Goal: Task Accomplishment & Management: Manage account settings

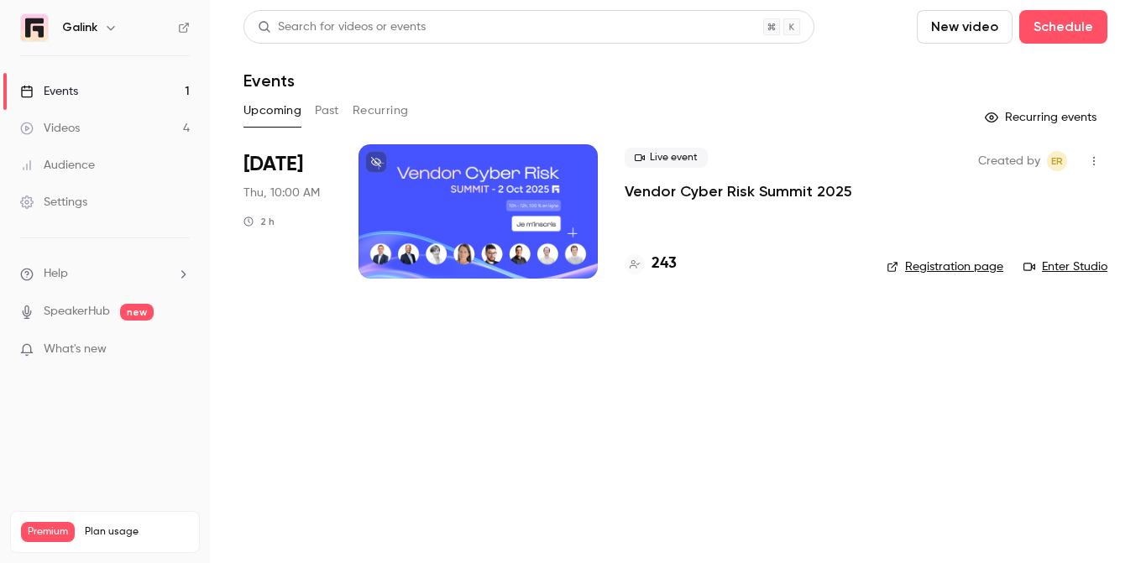
click at [688, 269] on div "243" at bounding box center [742, 264] width 235 height 23
click at [665, 263] on h4 "243" at bounding box center [663, 264] width 25 height 23
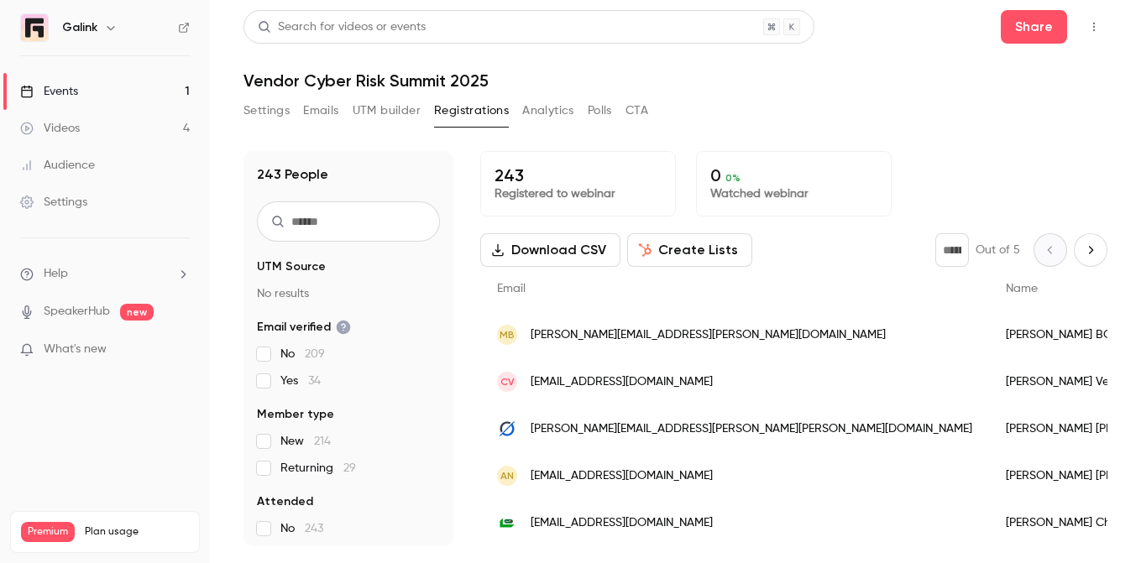
scroll to position [125, 0]
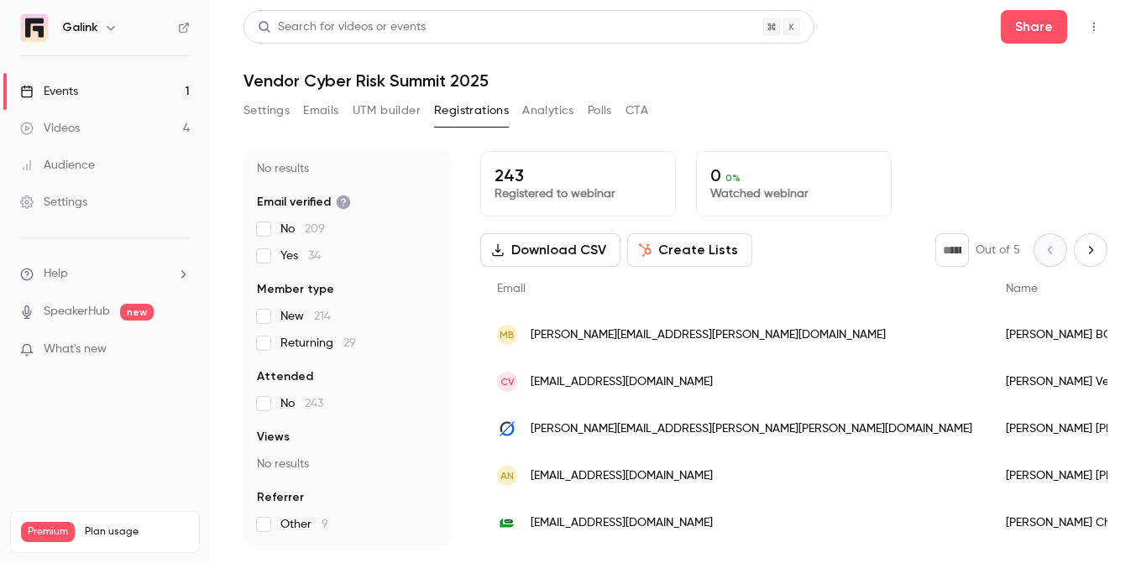
click at [276, 114] on button "Settings" at bounding box center [266, 110] width 46 height 27
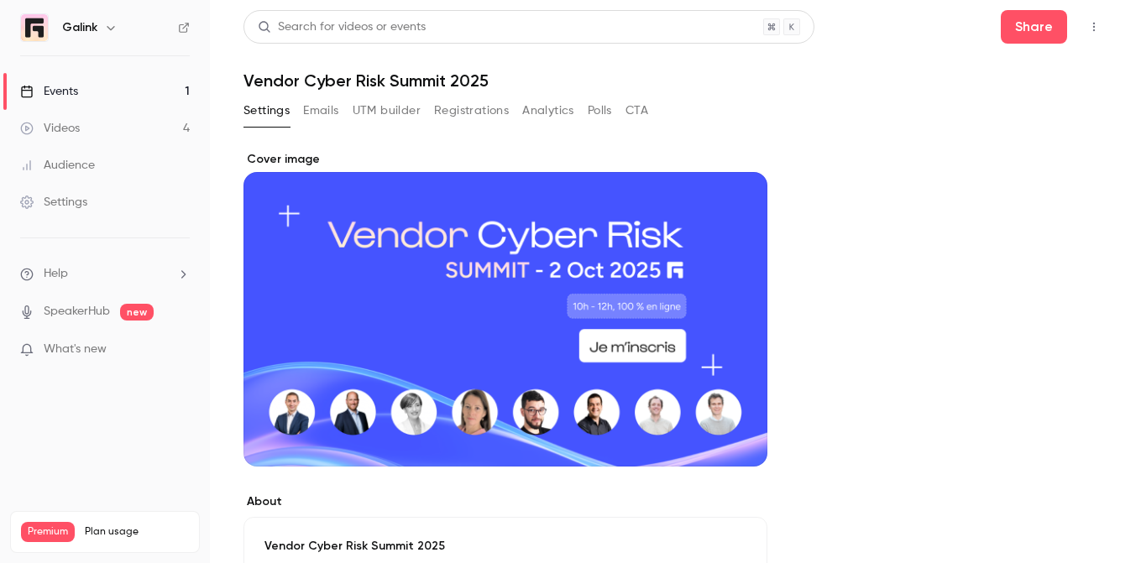
click at [486, 112] on button "Registrations" at bounding box center [471, 110] width 75 height 27
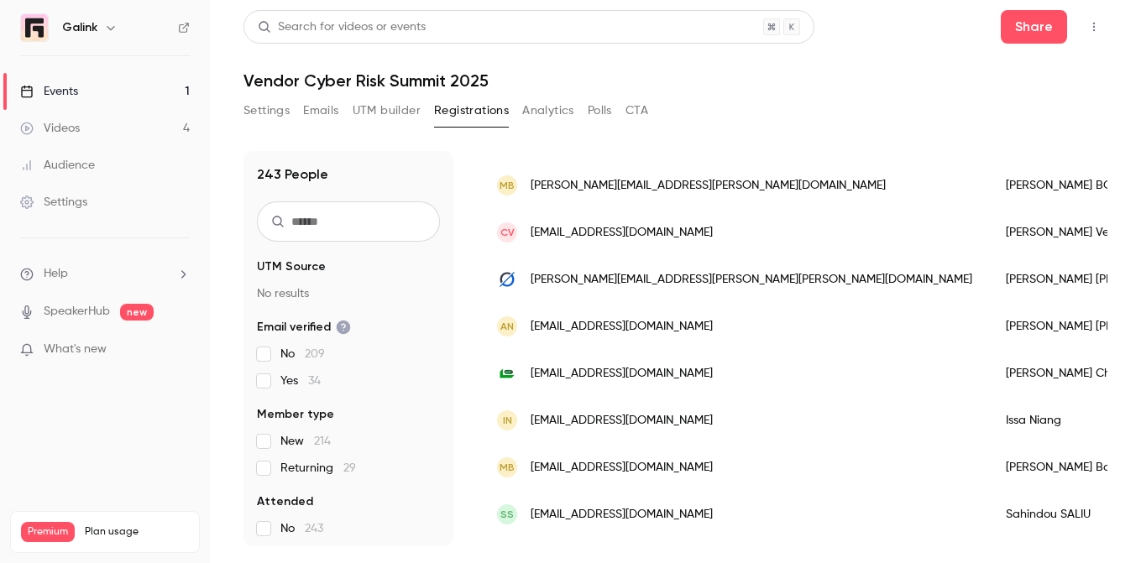
scroll to position [356, 0]
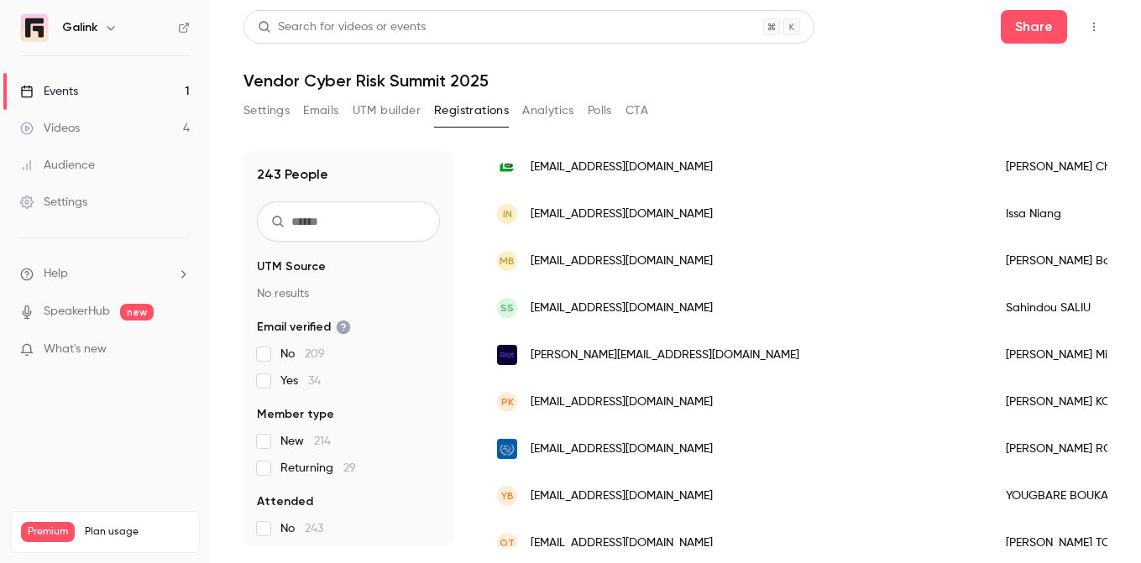
click at [342, 212] on input "text" at bounding box center [348, 221] width 183 height 40
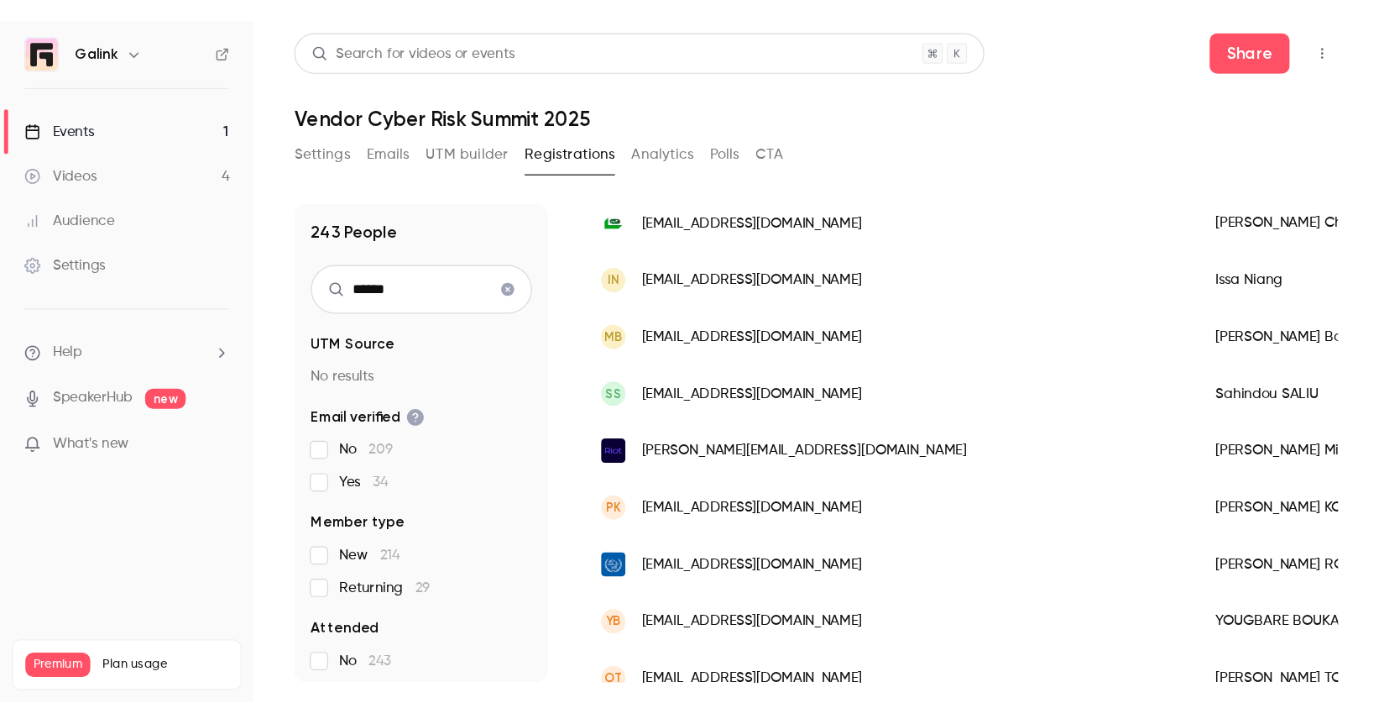
scroll to position [0, 0]
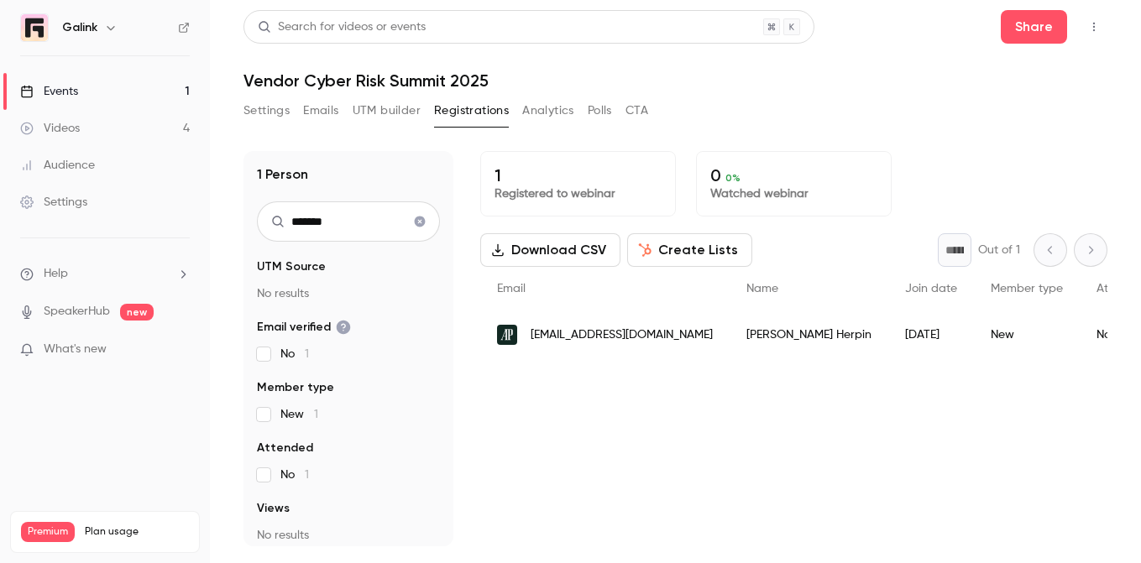
type input "*******"
click at [421, 212] on button "Clear search" at bounding box center [419, 221] width 27 height 27
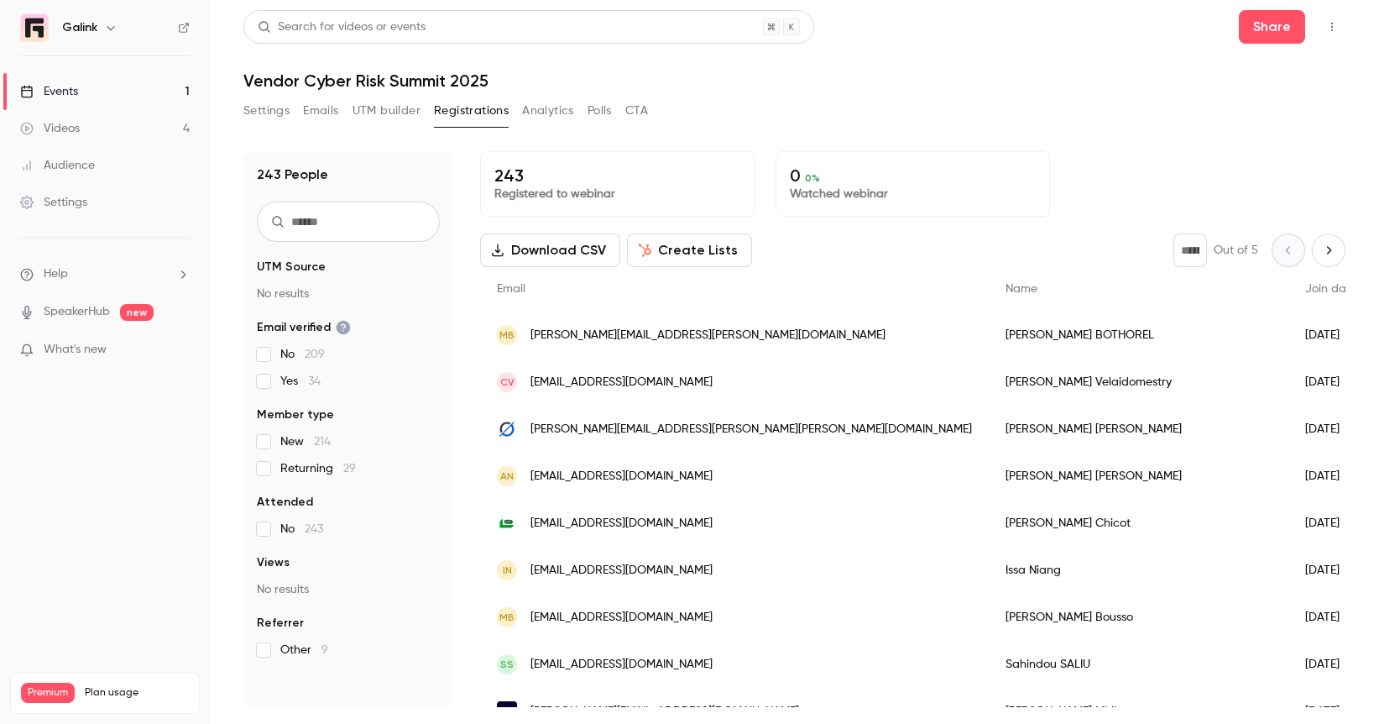
click at [341, 219] on input "text" at bounding box center [348, 221] width 183 height 40
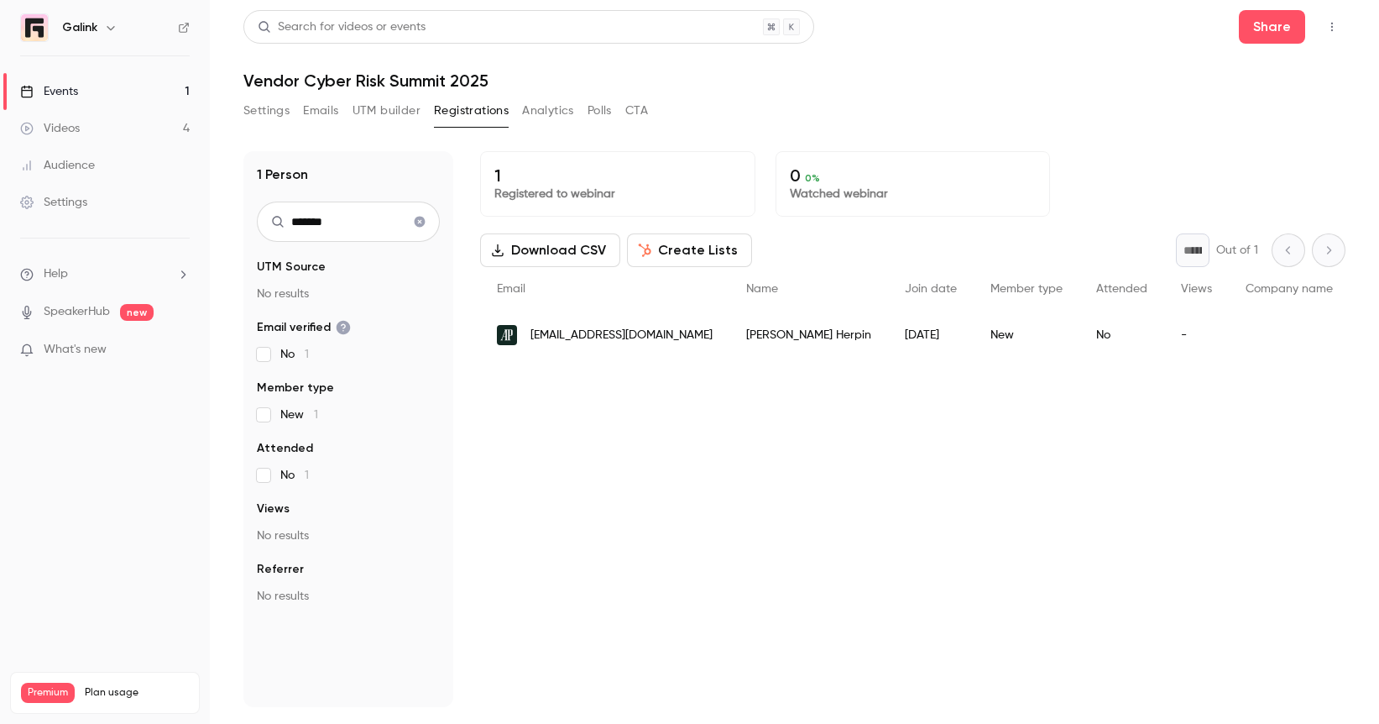
type input "*******"
click at [423, 222] on icon "Clear search" at bounding box center [420, 222] width 11 height 11
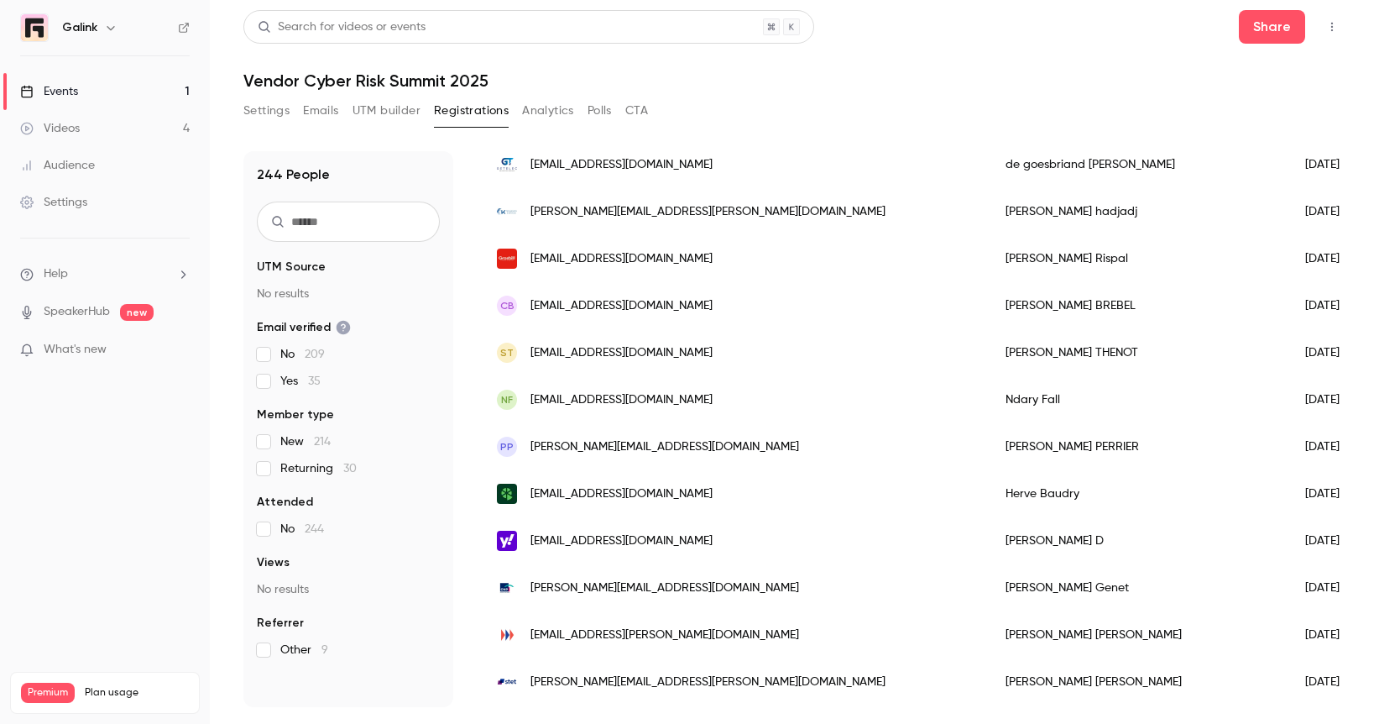
scroll to position [1955, 0]
